Goal: Information Seeking & Learning: Learn about a topic

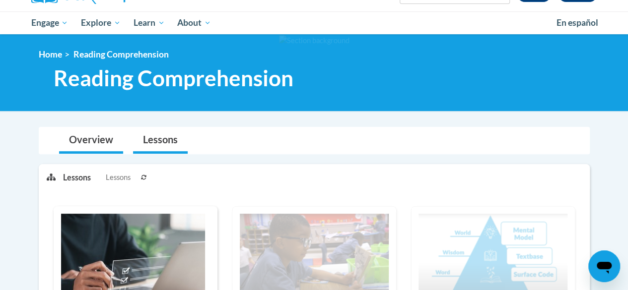
scroll to position [94, 0]
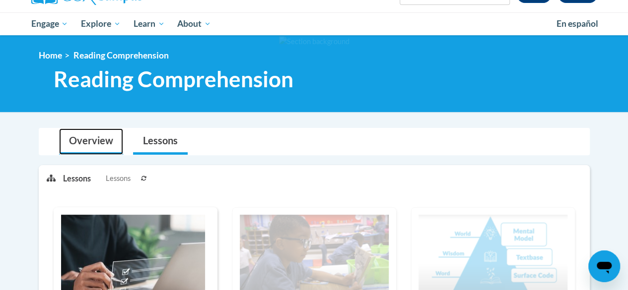
click at [80, 132] on link "Overview" at bounding box center [91, 141] width 64 height 26
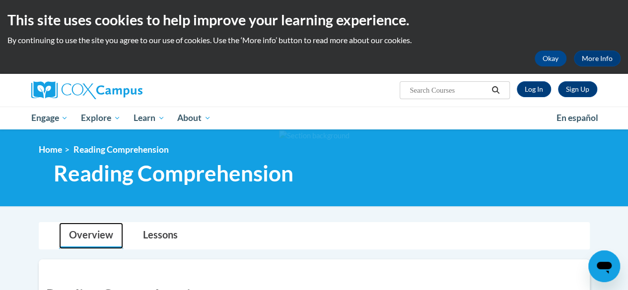
scroll to position [0, 0]
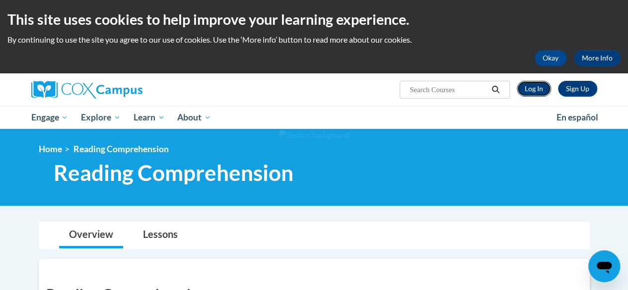
click at [534, 91] on link "Log In" at bounding box center [533, 89] width 34 height 16
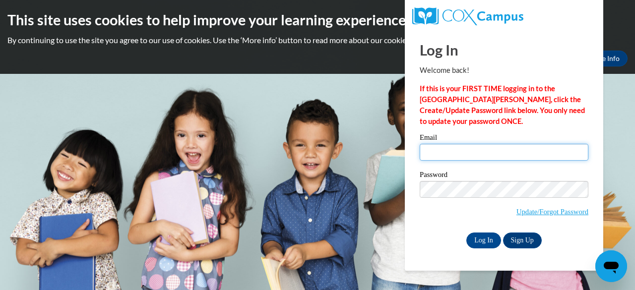
click at [473, 152] on input "Email" at bounding box center [504, 152] width 169 height 17
type input "johnsola2@wauwatosa.k12.wi.us"
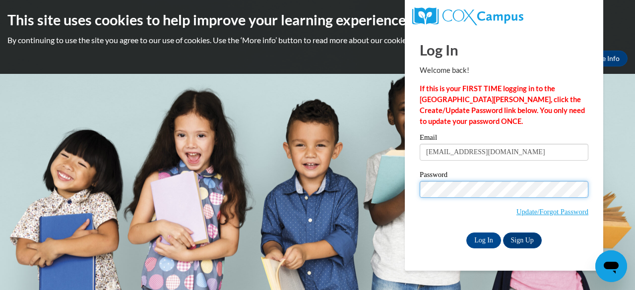
click at [466, 233] on input "Log In" at bounding box center [483, 241] width 35 height 16
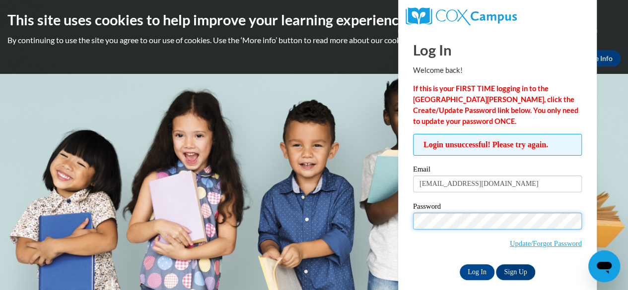
click at [459, 264] on input "Log In" at bounding box center [476, 272] width 35 height 16
click at [397, 216] on div "Log In Welcome back! If this is your FIRST TIME logging in to the NEW Cox Campu…" at bounding box center [496, 166] width 213 height 273
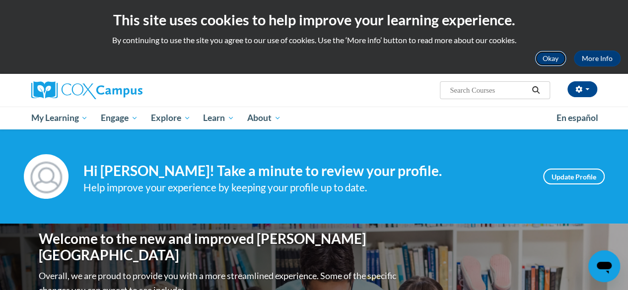
click at [543, 54] on button "Okay" at bounding box center [550, 59] width 32 height 16
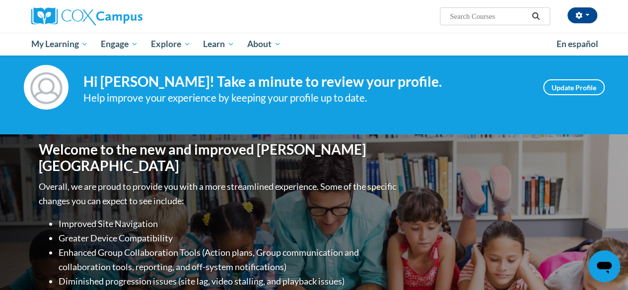
scroll to position [16, 0]
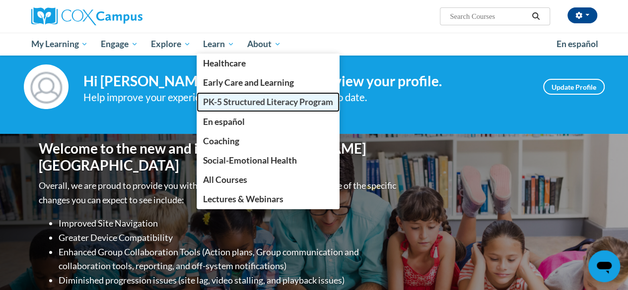
click at [249, 106] on span "PK-5 Structured Literacy Program" at bounding box center [268, 102] width 130 height 10
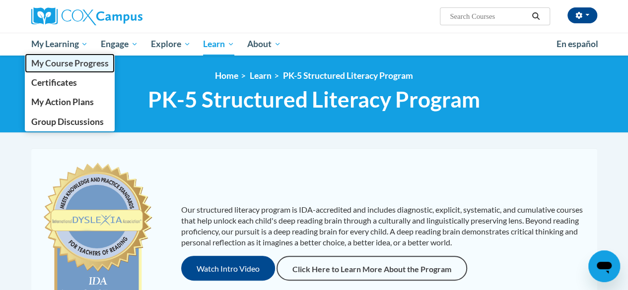
click at [72, 62] on span "My Course Progress" at bounding box center [69, 63] width 77 height 10
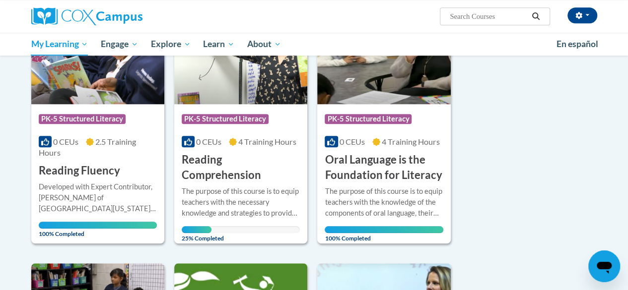
scroll to position [438, 0]
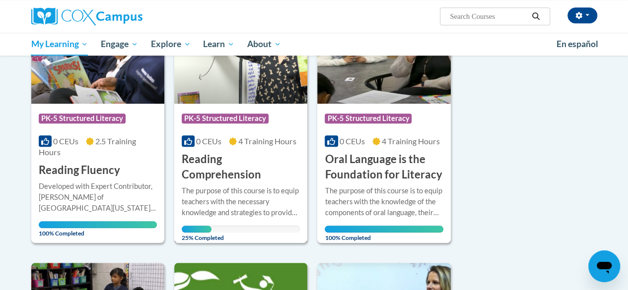
click at [226, 80] on img at bounding box center [240, 52] width 133 height 101
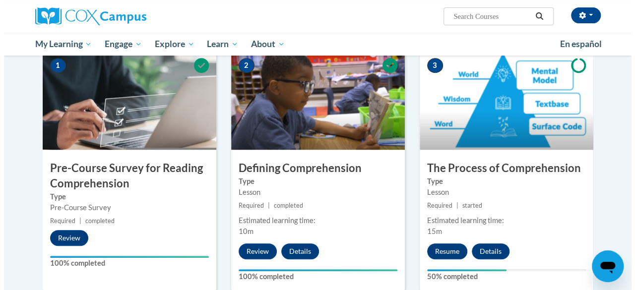
scroll to position [291, 0]
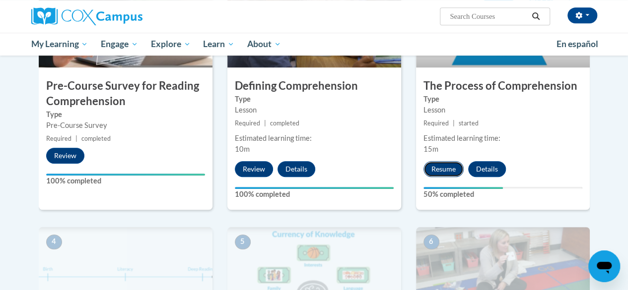
click at [439, 173] on button "Resume" at bounding box center [443, 169] width 40 height 16
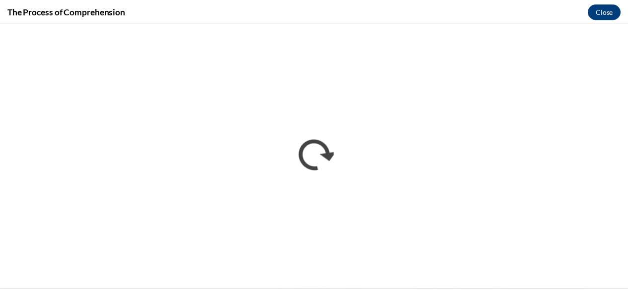
scroll to position [0, 0]
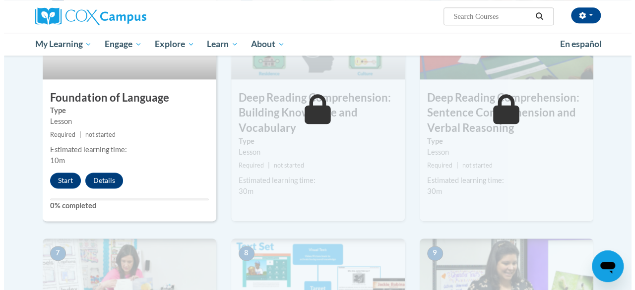
scroll to position [538, 0]
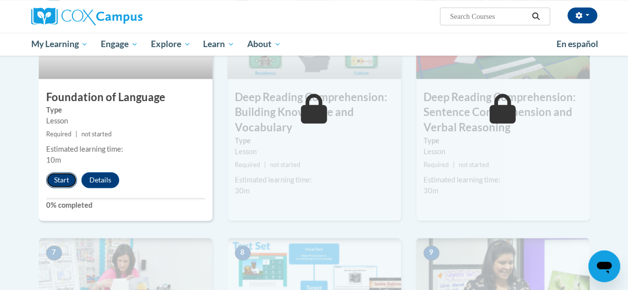
click at [63, 175] on button "Start" at bounding box center [61, 180] width 31 height 16
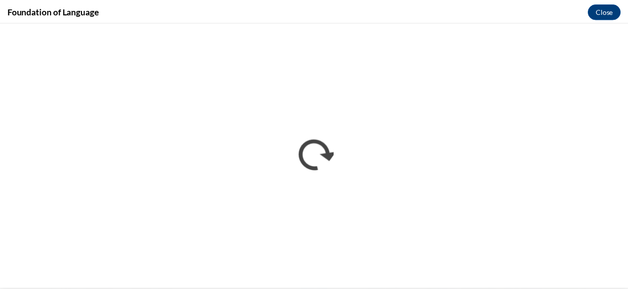
scroll to position [0, 0]
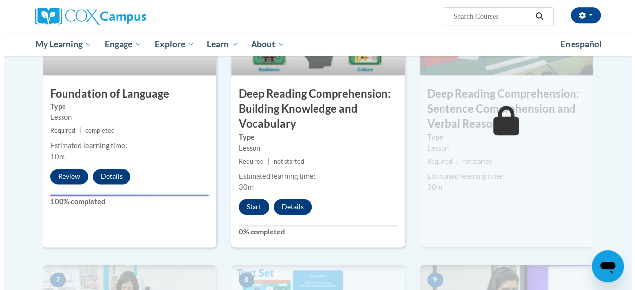
scroll to position [543, 0]
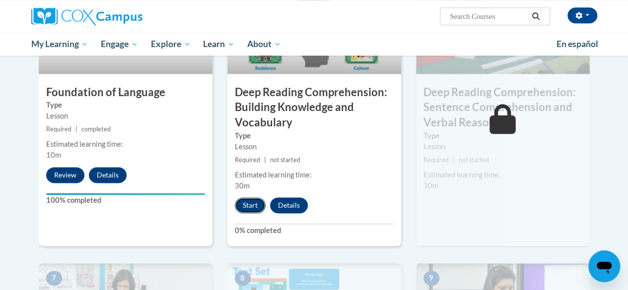
click at [252, 208] on button "Start" at bounding box center [250, 205] width 31 height 16
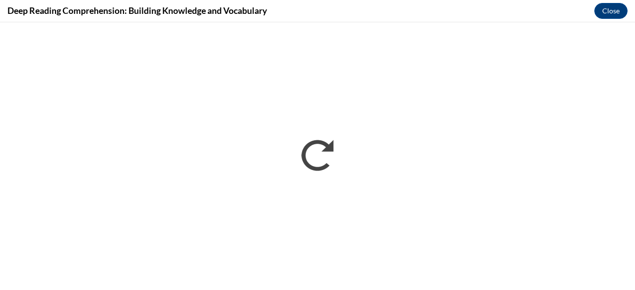
scroll to position [0, 0]
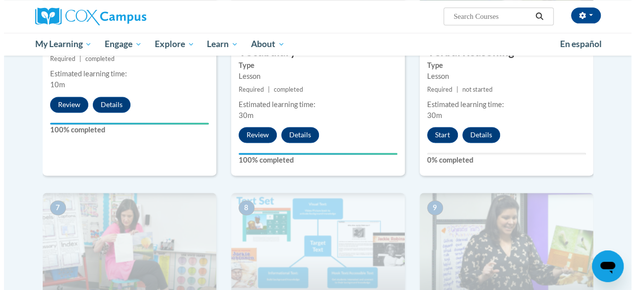
scroll to position [609, 0]
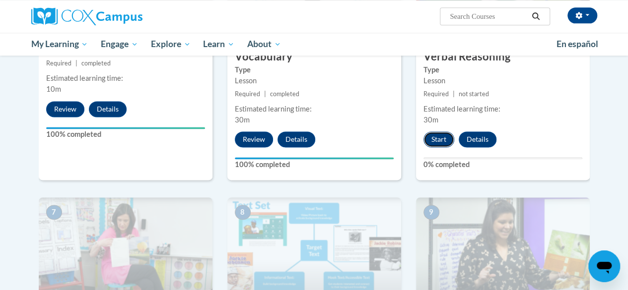
click at [437, 135] on button "Start" at bounding box center [438, 139] width 31 height 16
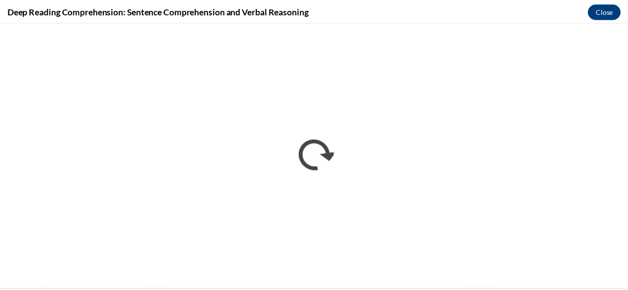
scroll to position [0, 0]
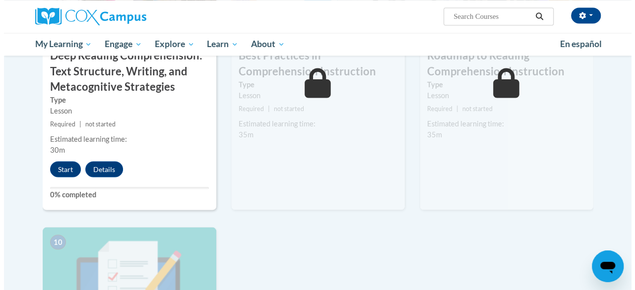
scroll to position [875, 0]
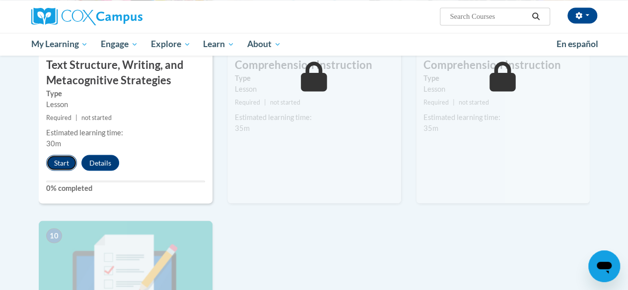
click at [54, 157] on button "Start" at bounding box center [61, 163] width 31 height 16
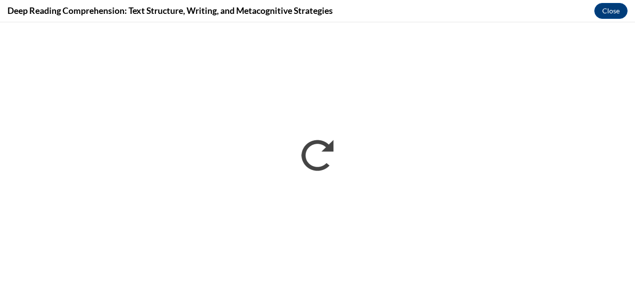
scroll to position [0, 0]
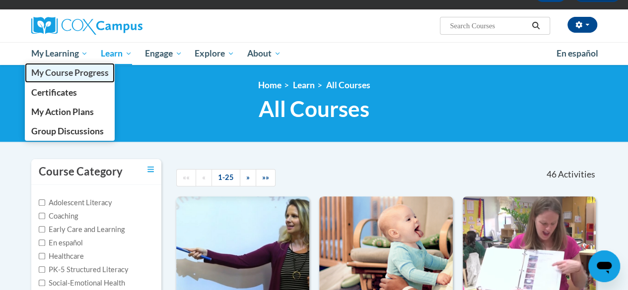
click at [50, 68] on span "My Course Progress" at bounding box center [69, 72] width 77 height 10
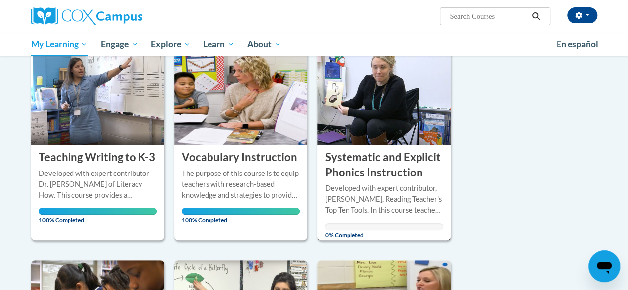
click at [420, 164] on h3 "Systematic and Explicit Phonics Instruction" at bounding box center [383, 165] width 118 height 31
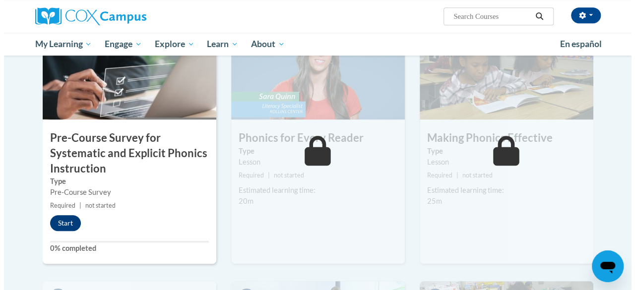
scroll to position [262, 0]
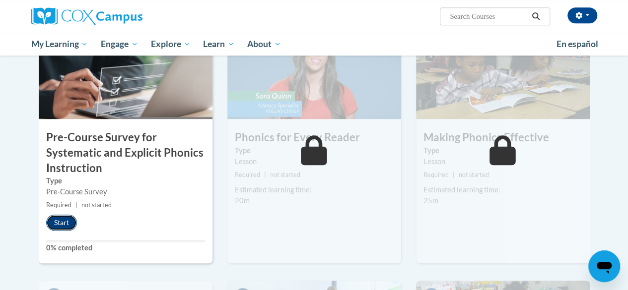
click at [65, 228] on button "Start" at bounding box center [61, 223] width 31 height 16
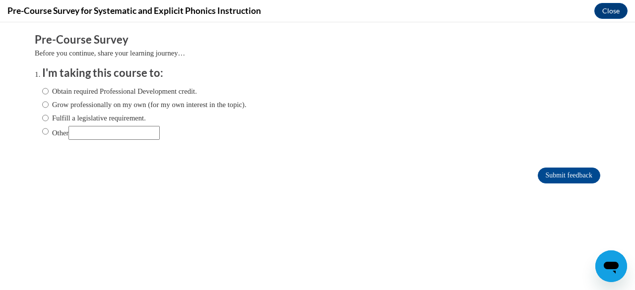
scroll to position [0, 0]
click at [117, 125] on div "Obtain required Professional Development credit. Grow professionally on my own …" at bounding box center [144, 113] width 204 height 64
click at [117, 121] on label "Fulfill a legislative requirement." at bounding box center [94, 118] width 104 height 11
click at [49, 121] on input "Fulfill a legislative requirement." at bounding box center [45, 118] width 6 height 11
radio input "true"
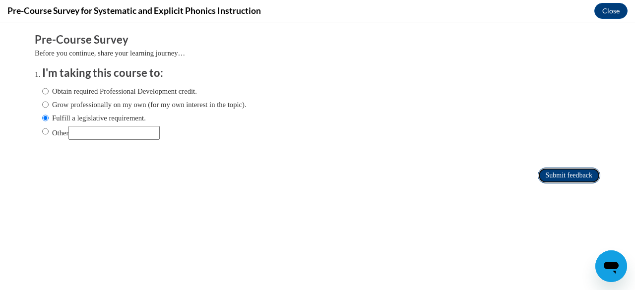
click at [573, 168] on input "Submit feedback" at bounding box center [569, 176] width 63 height 16
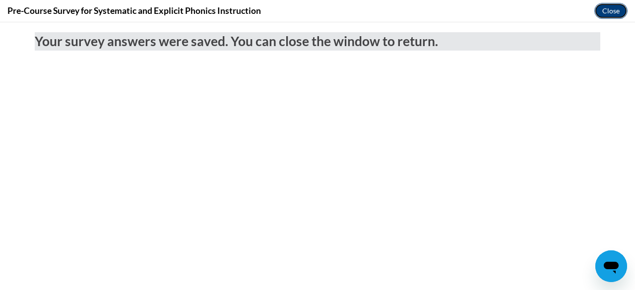
click at [610, 13] on button "Close" at bounding box center [610, 11] width 33 height 16
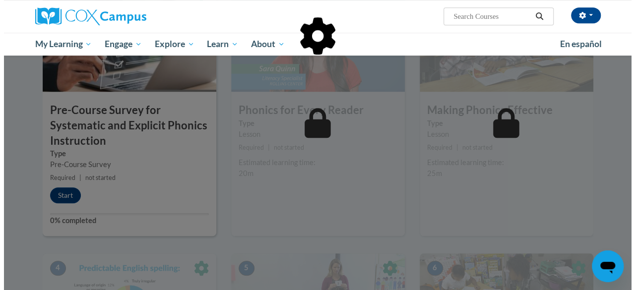
scroll to position [291, 0]
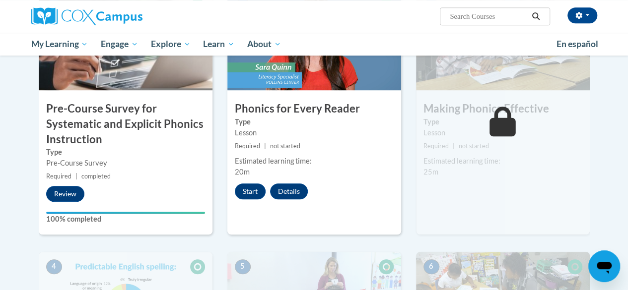
click at [276, 182] on div "2 Phonics for Every Reader Type Lesson Required | not started Estimated learnin…" at bounding box center [314, 113] width 174 height 244
click at [262, 188] on button "Start" at bounding box center [250, 192] width 31 height 16
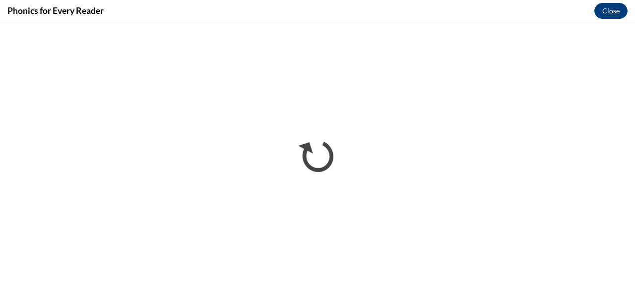
scroll to position [0, 0]
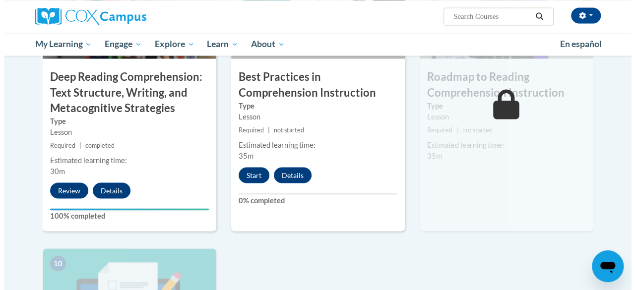
scroll to position [843, 0]
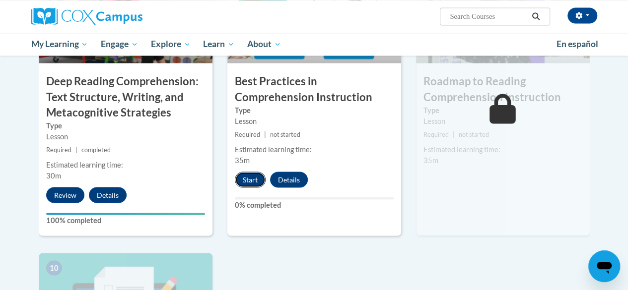
click at [253, 180] on button "Start" at bounding box center [250, 180] width 31 height 16
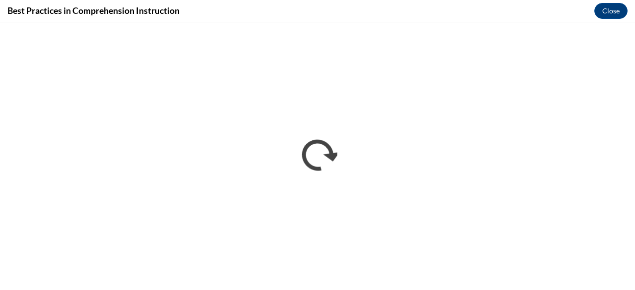
scroll to position [0, 0]
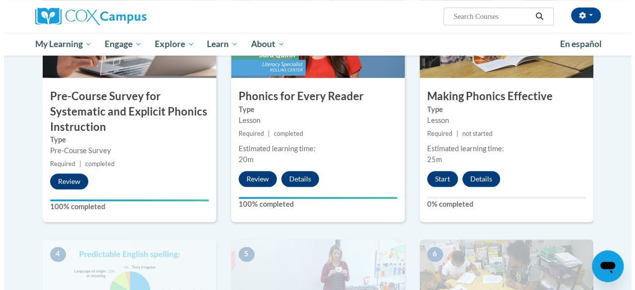
scroll to position [307, 0]
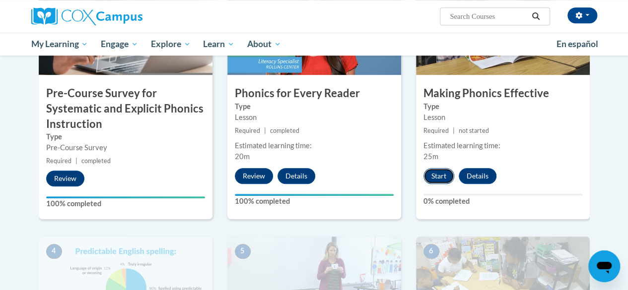
click at [437, 172] on button "Start" at bounding box center [438, 176] width 31 height 16
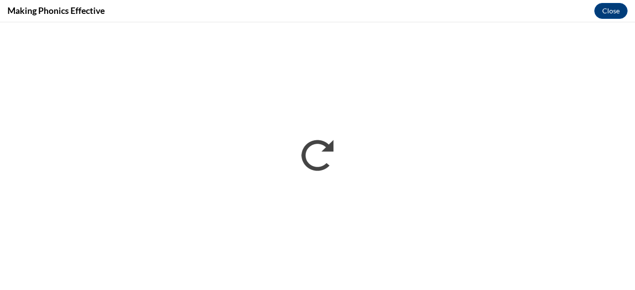
scroll to position [0, 0]
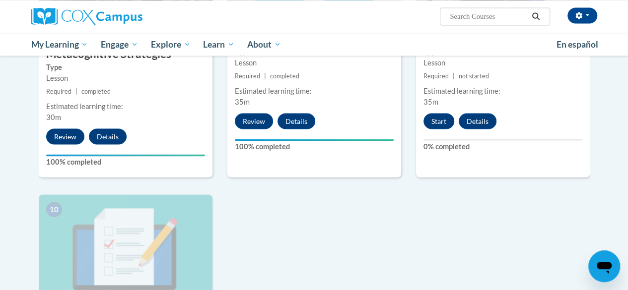
scroll to position [897, 0]
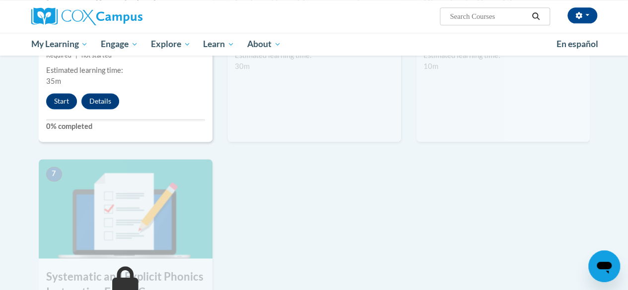
scroll to position [658, 0]
